Goal: Obtain resource: Download file/media

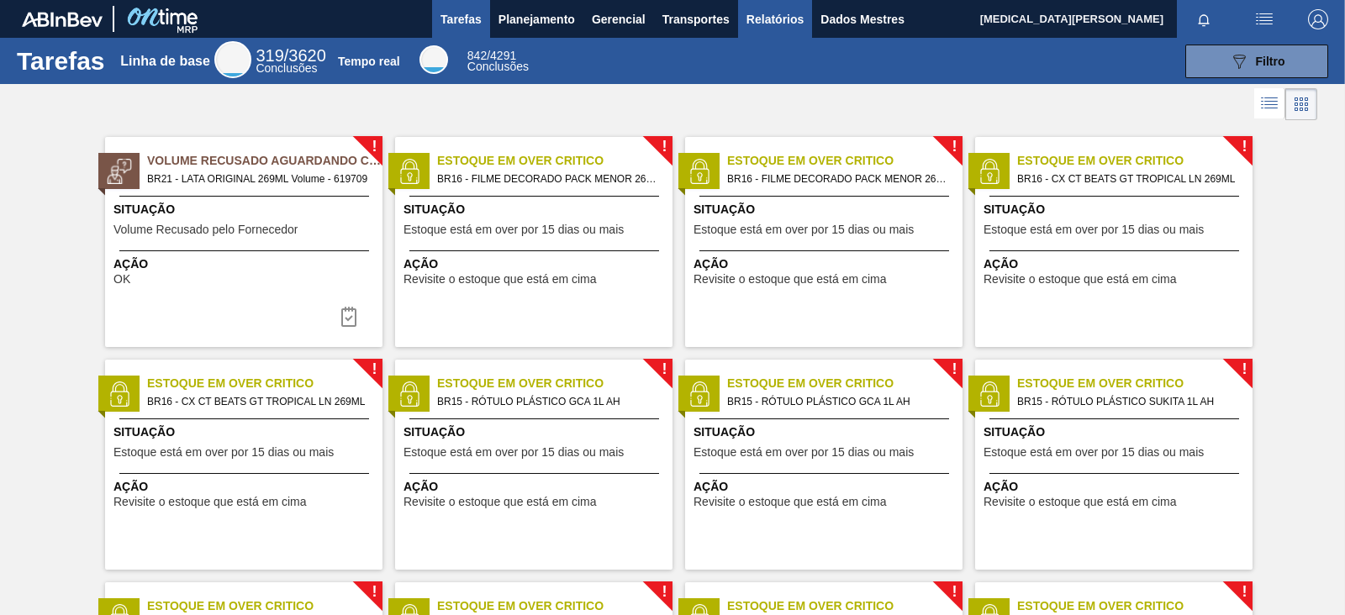
click at [802, 13] on font "Relatórios" at bounding box center [774, 19] width 57 height 13
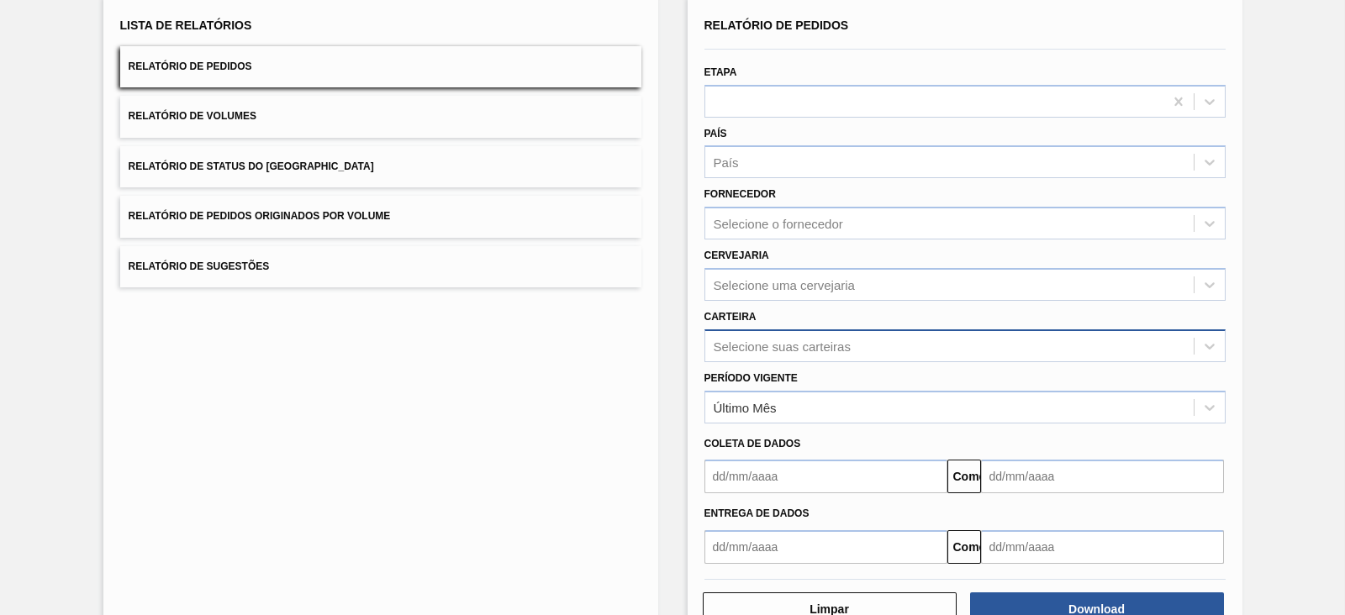
click at [789, 362] on div "Selecione suas carteiras" at bounding box center [964, 346] width 521 height 33
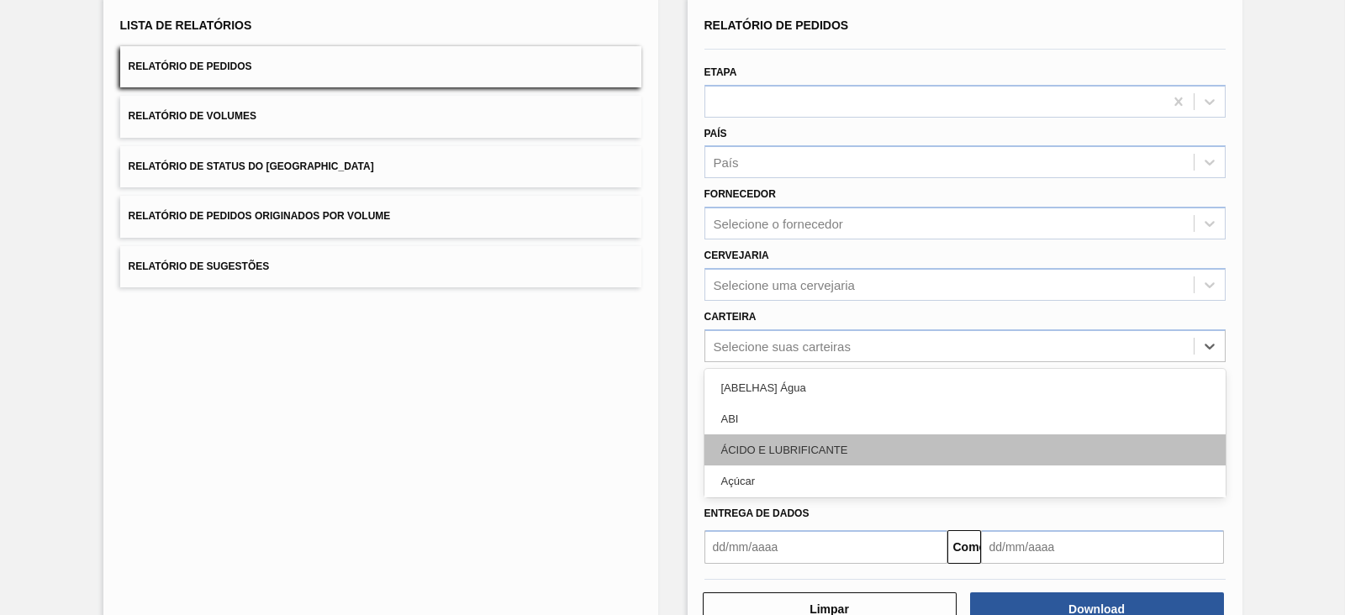
scroll to position [122, 0]
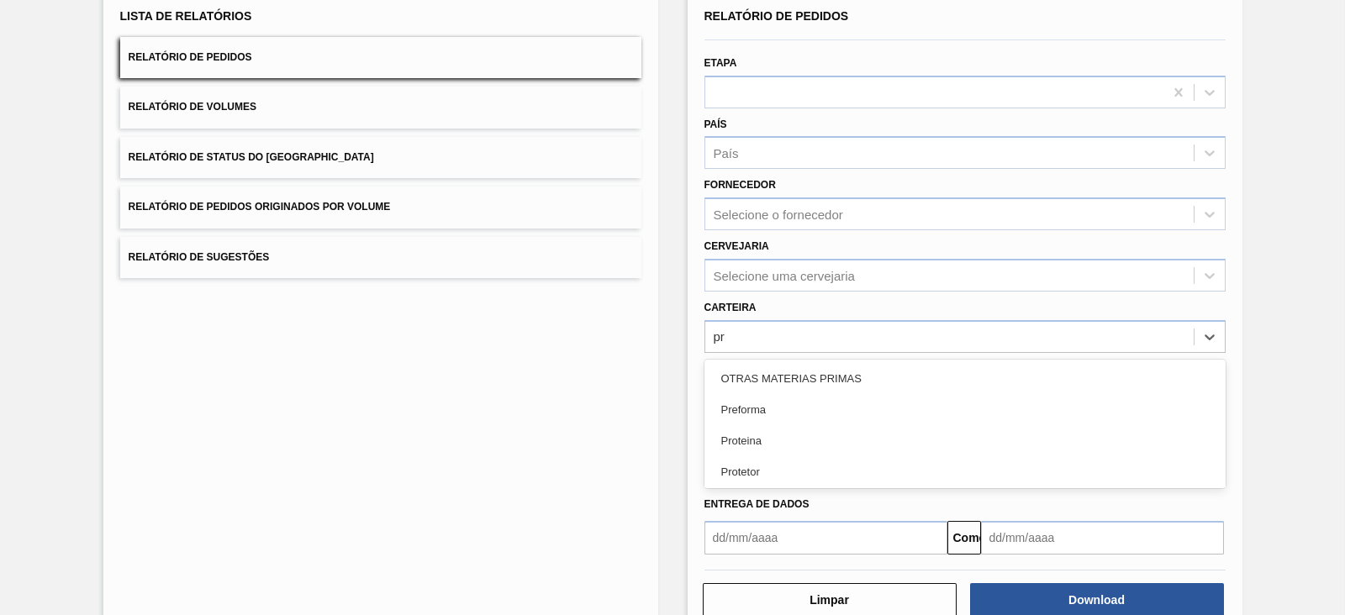
type input "pre"
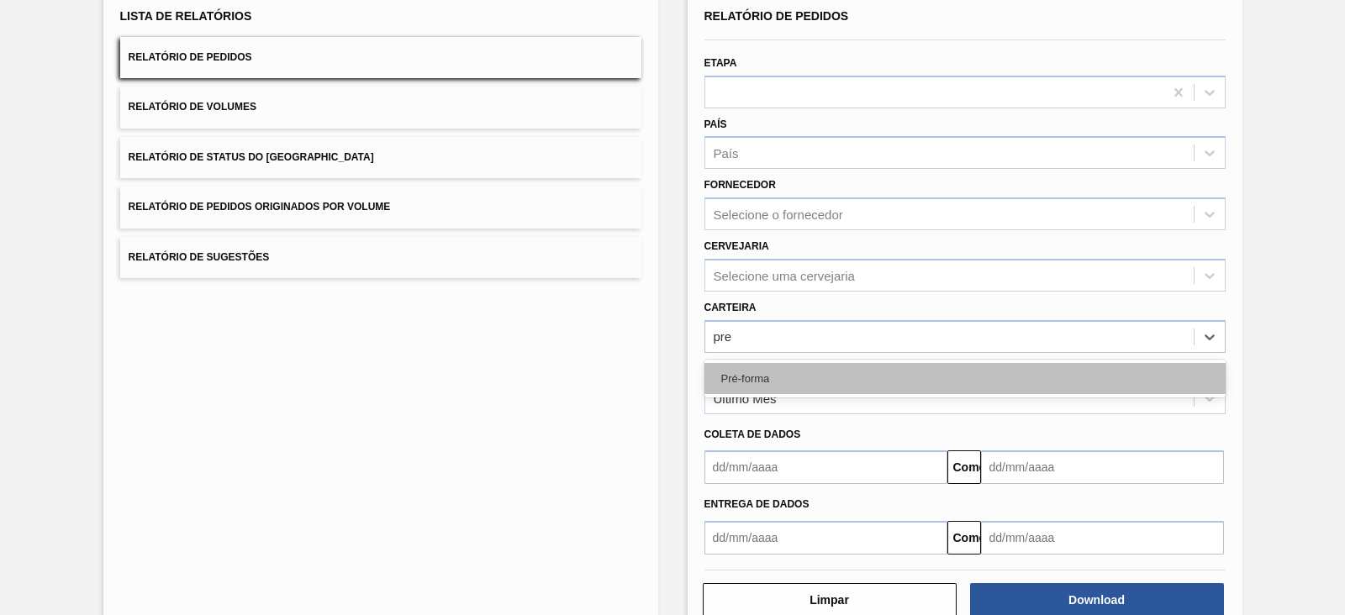
click at [767, 376] on font "Pré-forma" at bounding box center [745, 378] width 49 height 13
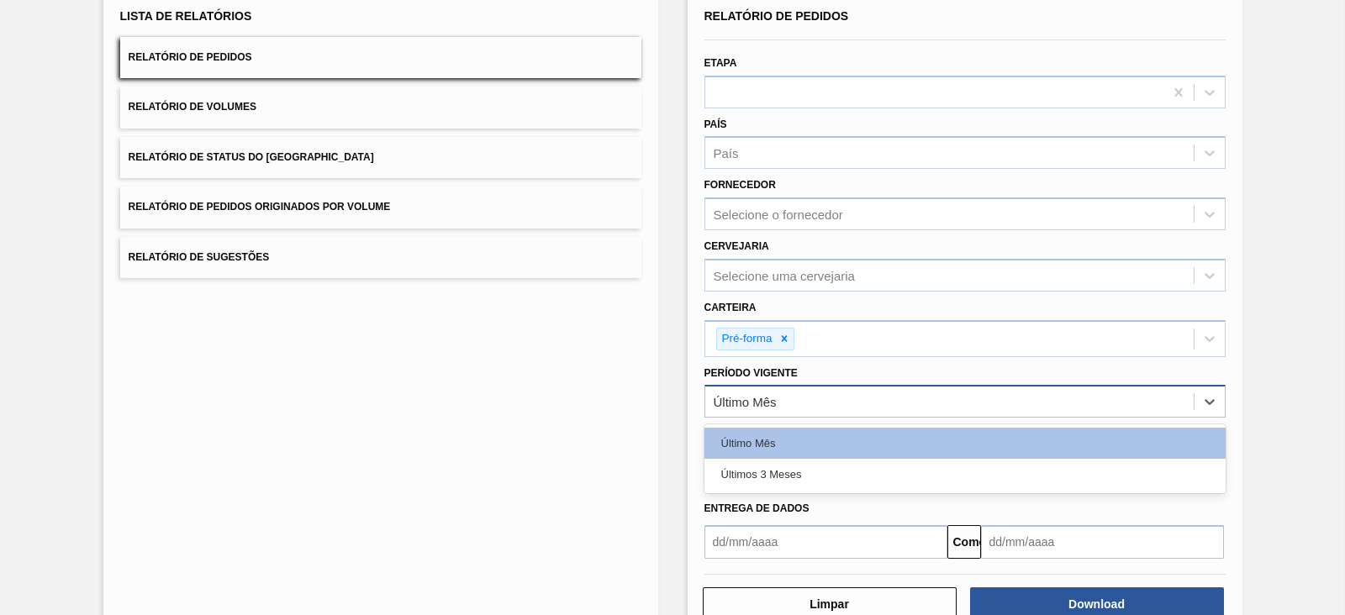
click at [787, 403] on div "Último Mês" at bounding box center [949, 402] width 488 height 24
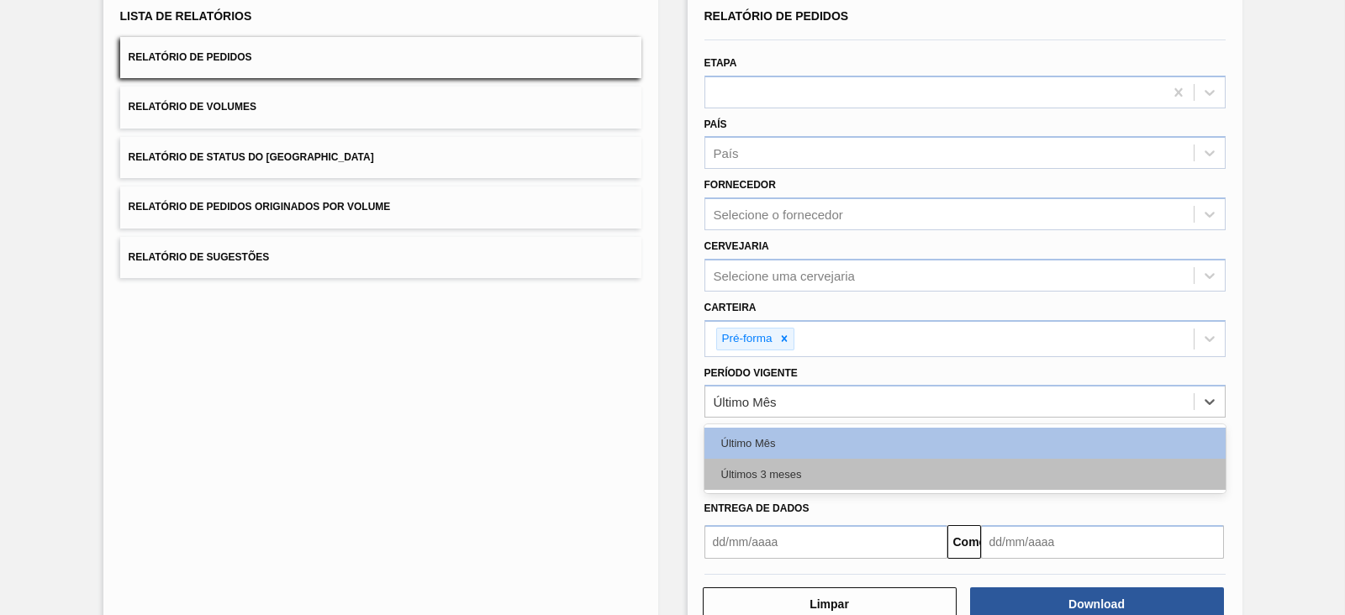
click at [774, 459] on div "Últimos 3 meses" at bounding box center [964, 474] width 521 height 31
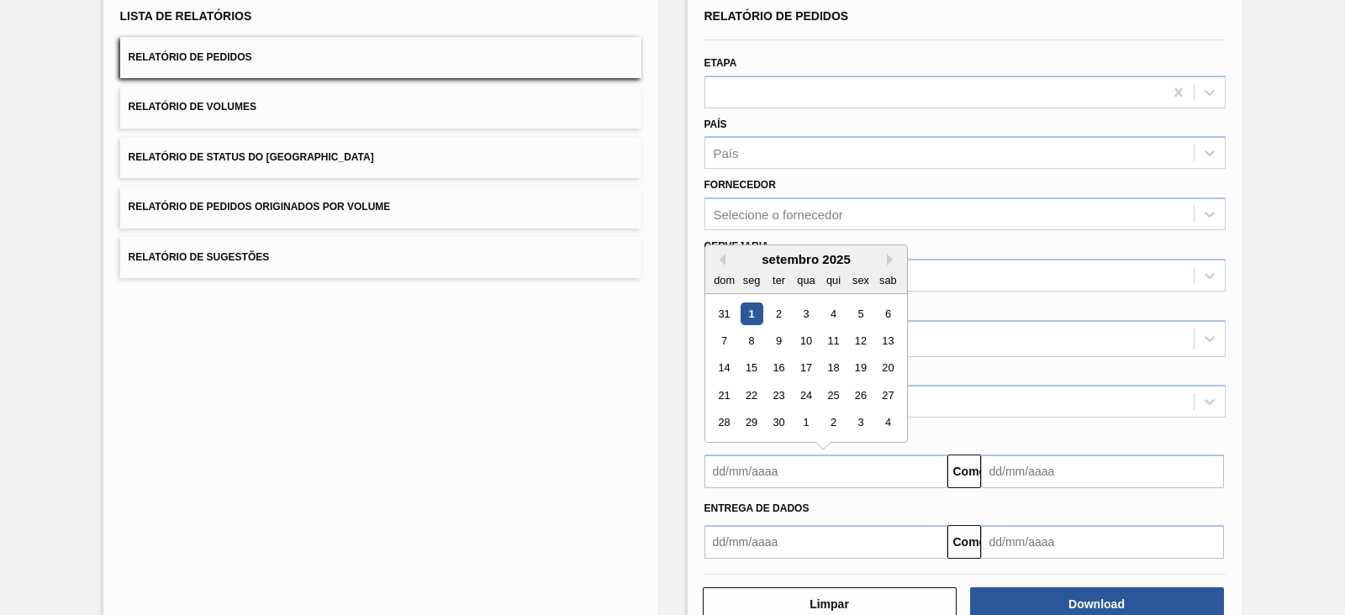
click at [768, 468] on input "text" at bounding box center [825, 472] width 243 height 34
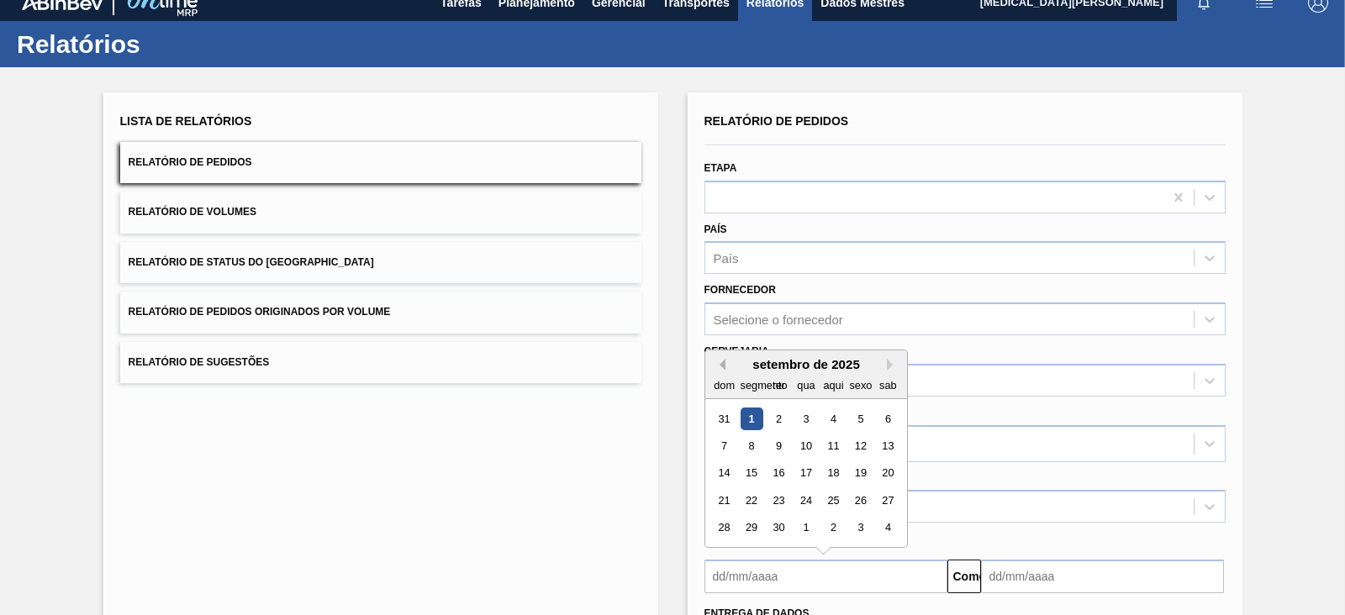
click at [722, 359] on button "[PERSON_NAME]" at bounding box center [720, 365] width 12 height 12
click at [722, 365] on button "[PERSON_NAME]" at bounding box center [720, 365] width 12 height 12
click at [778, 414] on div "1" at bounding box center [778, 419] width 23 height 23
type input "[DATE]"
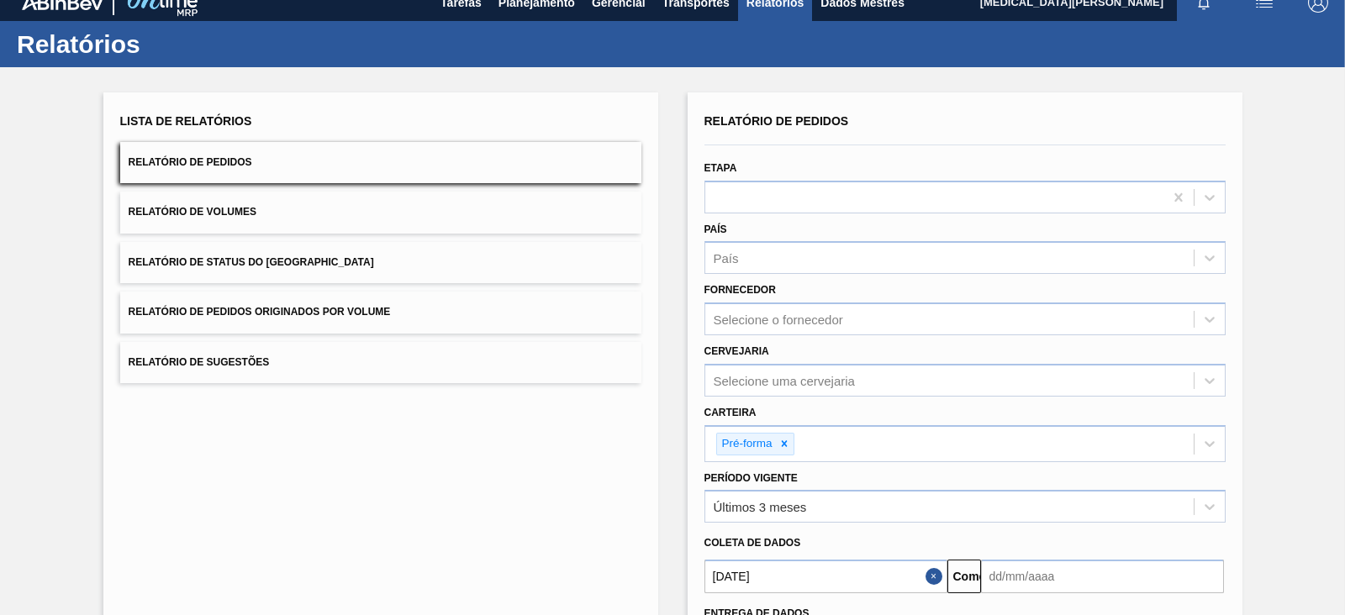
scroll to position [164, 0]
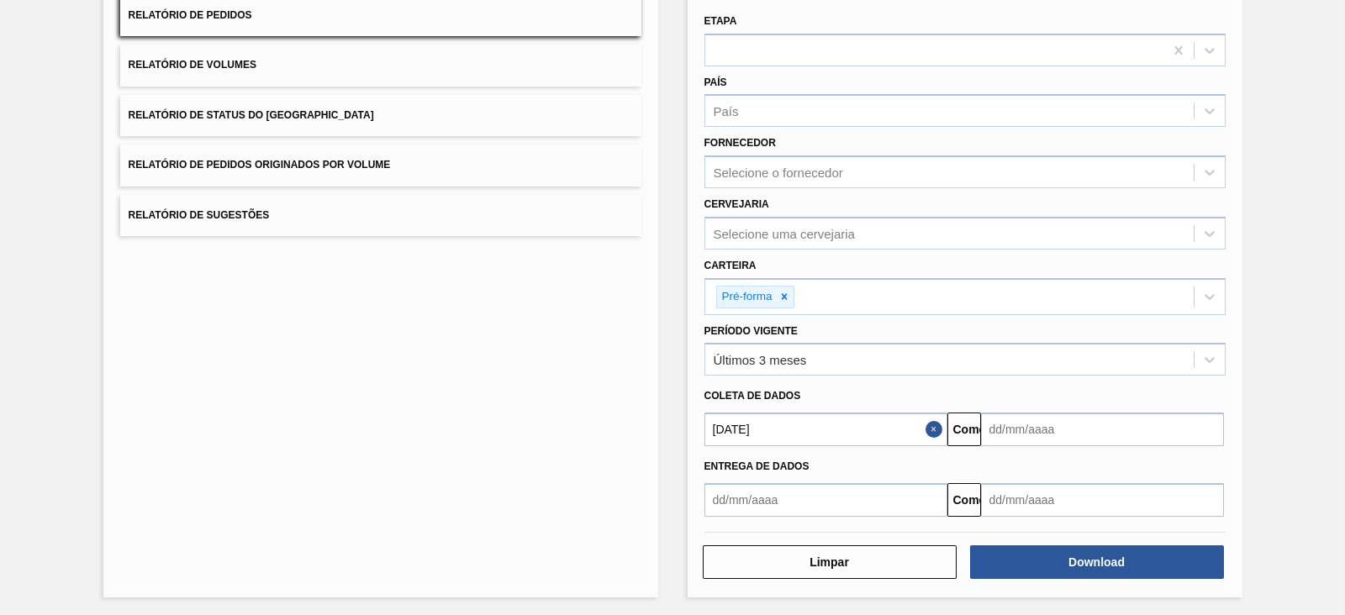
click at [1072, 426] on input "text" at bounding box center [1102, 430] width 243 height 34
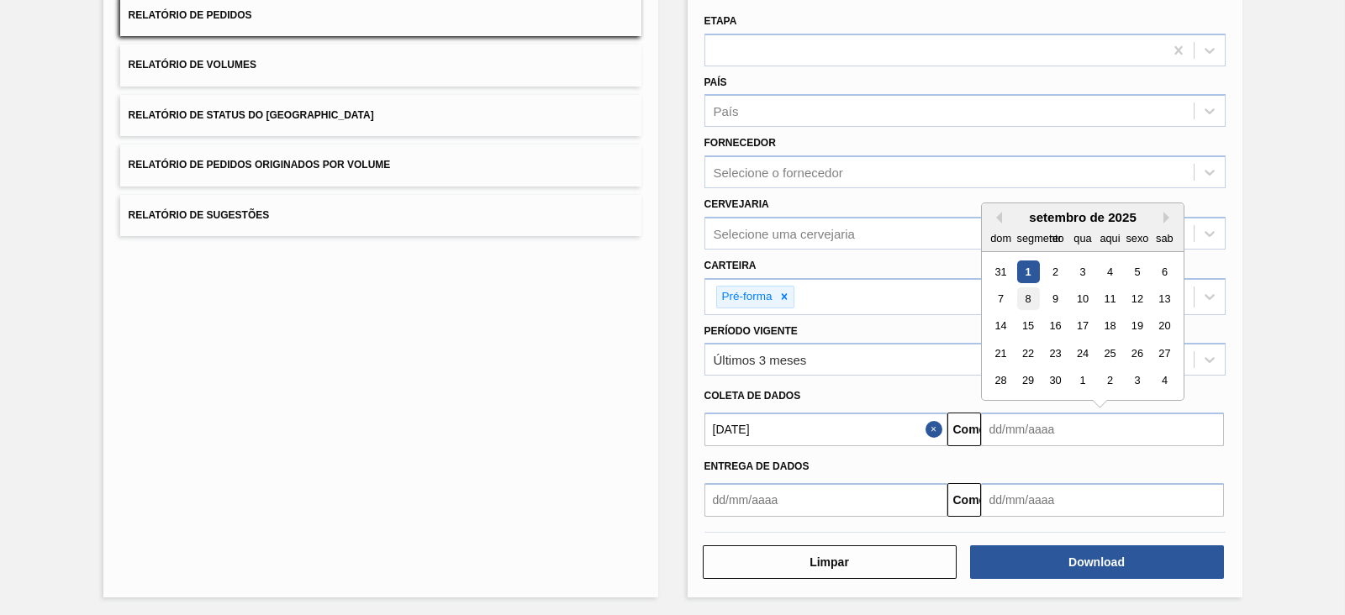
click at [1029, 293] on font "8" at bounding box center [1028, 299] width 6 height 13
type input "[DATE]"
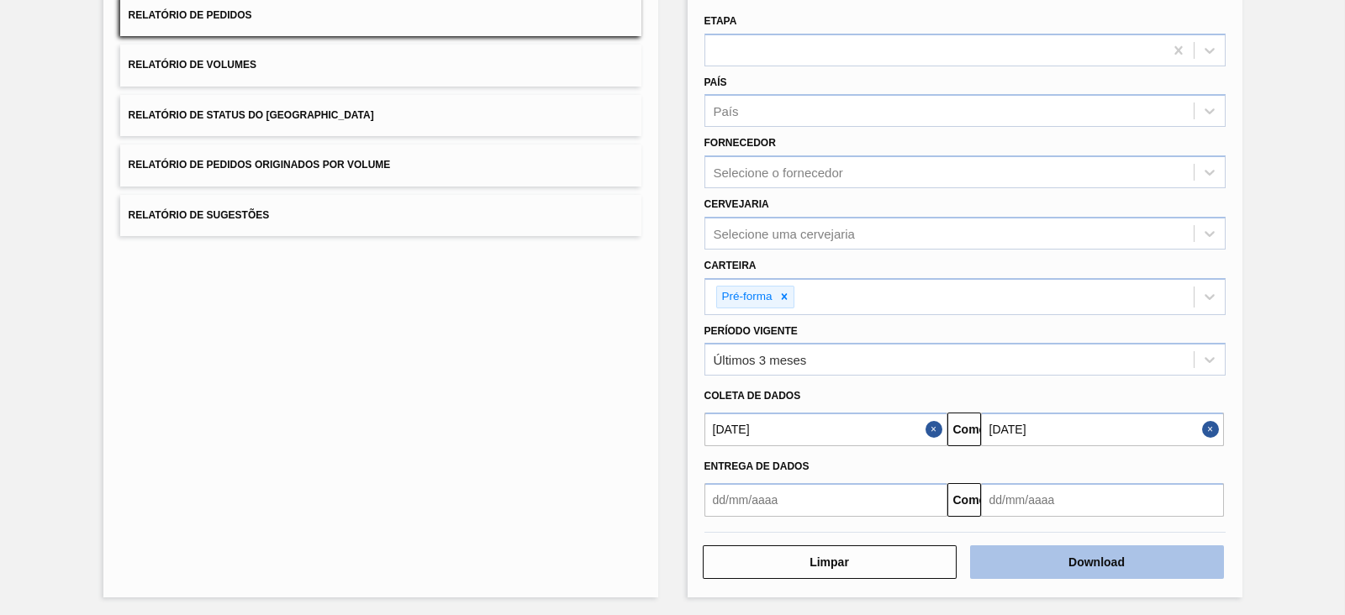
click at [1075, 491] on button "Download" at bounding box center [1097, 563] width 254 height 34
